Goal: Information Seeking & Learning: Learn about a topic

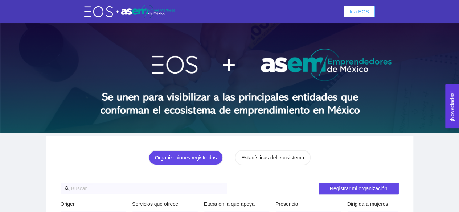
click at [356, 8] on span "Ir a EOS" at bounding box center [359, 12] width 20 height 8
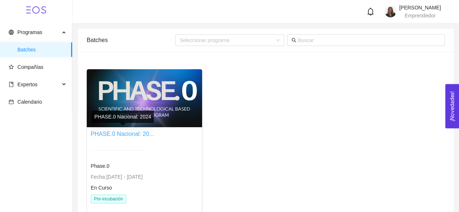
click at [127, 135] on link "PHASE.0 Nacional: 20..." at bounding box center [122, 134] width 63 height 6
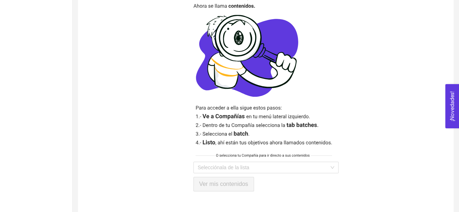
scroll to position [194, 0]
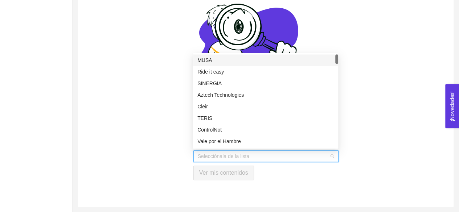
click at [252, 153] on input "search" at bounding box center [263, 156] width 131 height 11
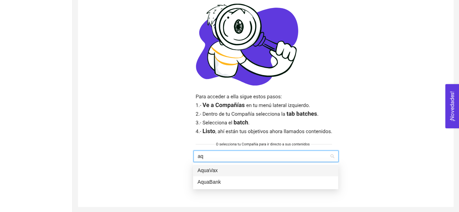
type input "aqu"
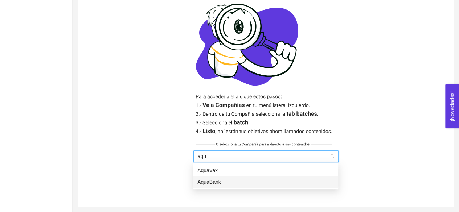
click at [223, 179] on div "AquaBank" at bounding box center [265, 182] width 136 height 8
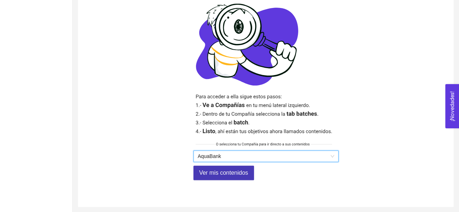
click at [218, 166] on button "Ver mis contenidos" at bounding box center [223, 173] width 61 height 14
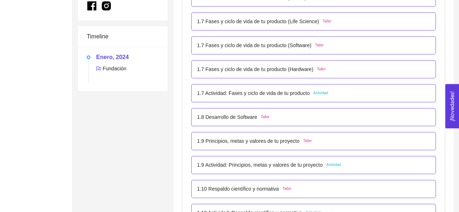
scroll to position [375, 0]
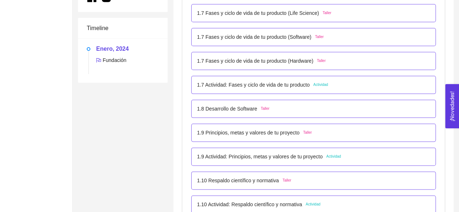
click at [285, 90] on div "1.7 Actividad: Fases y ciclo de vida de tu producto Actividad" at bounding box center [313, 85] width 244 height 18
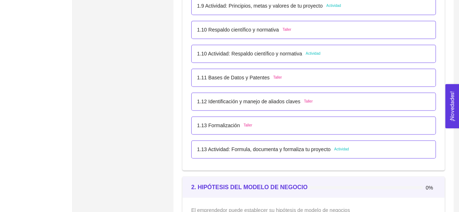
scroll to position [510, 0]
